Goal: Information Seeking & Learning: Learn about a topic

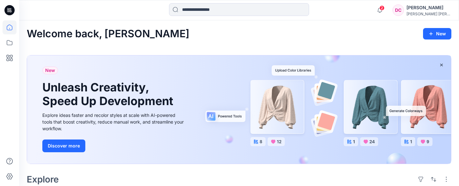
click at [95, 8] on div at bounding box center [74, 10] width 110 height 14
click at [10, 58] on icon at bounding box center [10, 58] width 14 height 14
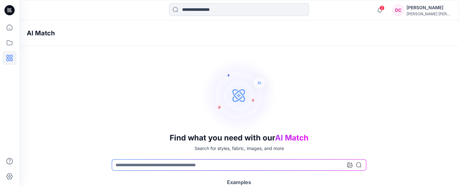
scroll to position [46, 0]
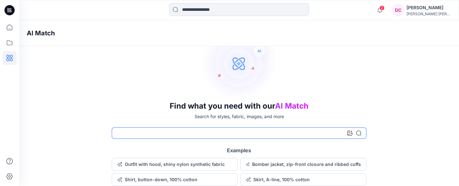
click at [285, 132] on input at bounding box center [239, 132] width 254 height 11
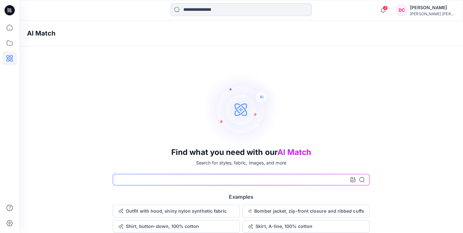
scroll to position [0, 0]
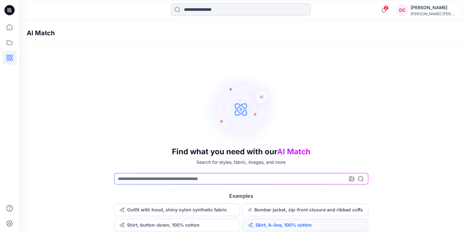
click at [320, 185] on button "Skirt, A-line, 100% cotton" at bounding box center [306, 225] width 126 height 13
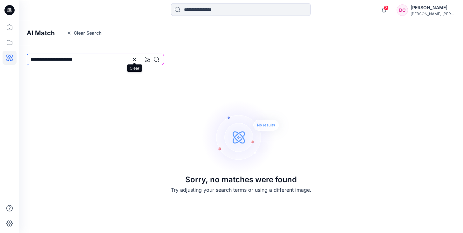
click at [134, 59] on icon at bounding box center [134, 59] width 5 height 5
click at [159, 60] on icon at bounding box center [156, 59] width 5 height 5
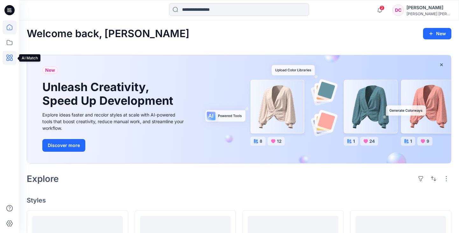
click at [6, 56] on icon at bounding box center [10, 58] width 14 height 14
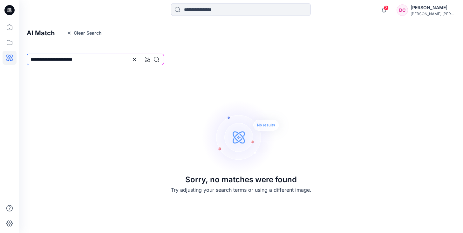
click at [265, 126] on img at bounding box center [246, 137] width 89 height 76
click at [95, 60] on input "**********" at bounding box center [95, 59] width 137 height 11
drag, startPoint x: 96, startPoint y: 59, endPoint x: 97, endPoint y: 63, distance: 3.9
click at [24, 60] on div "**********" at bounding box center [95, 59] width 153 height 27
click at [136, 60] on icon at bounding box center [134, 59] width 5 height 5
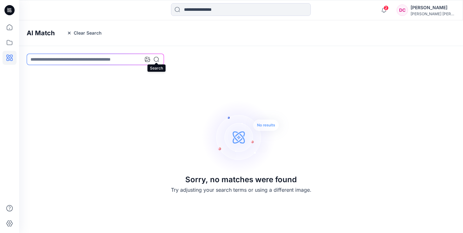
click at [158, 60] on icon at bounding box center [156, 59] width 5 height 5
click at [128, 60] on input at bounding box center [95, 59] width 137 height 11
click at [133, 62] on input at bounding box center [95, 59] width 137 height 11
type input "**********"
